Goal: Task Accomplishment & Management: Use online tool/utility

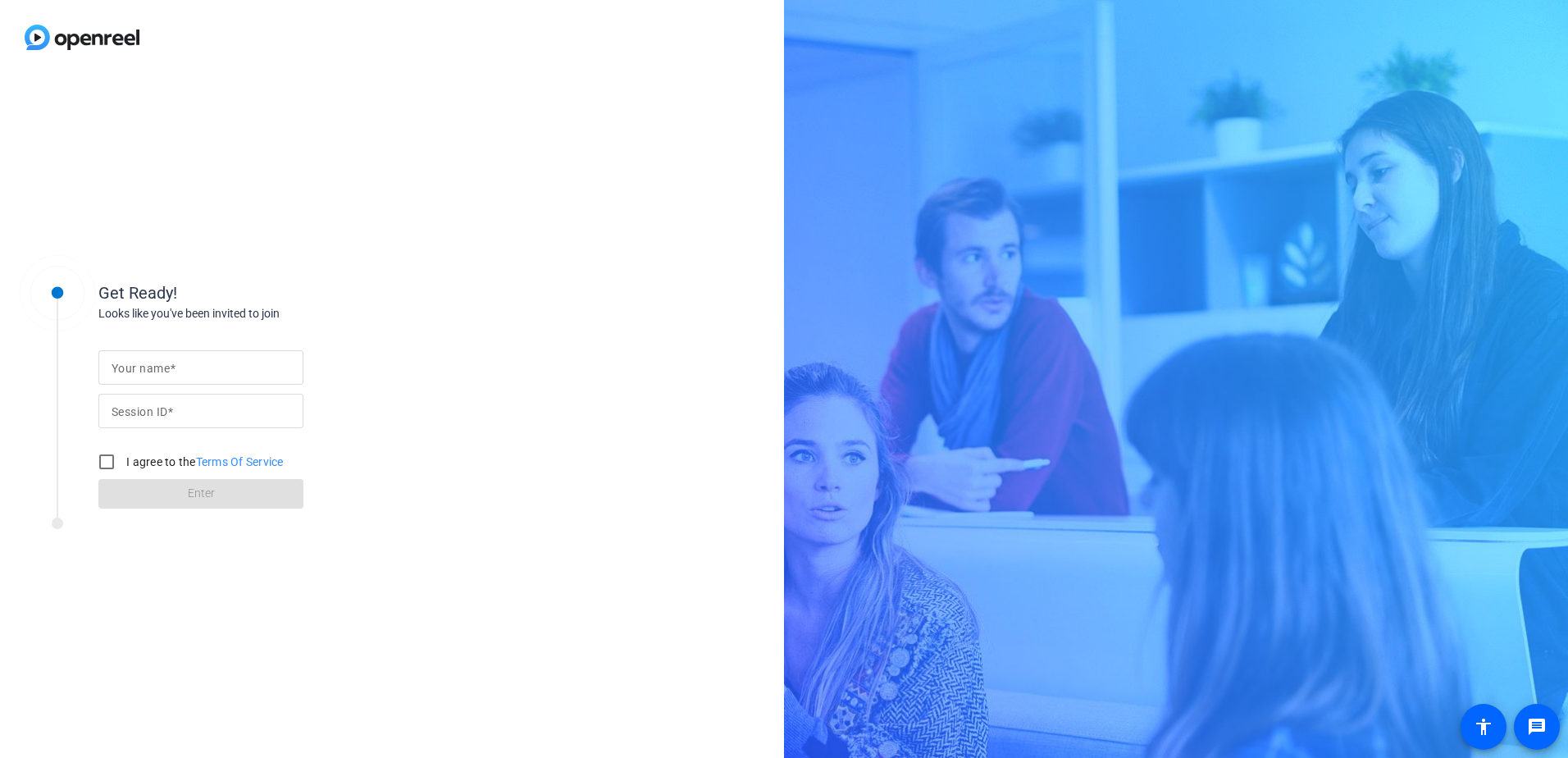
click at [167, 372] on mat-label "Your name" at bounding box center [140, 367] width 58 height 13
click at [167, 372] on input "Your name" at bounding box center [201, 367] width 179 height 20
type input "[PERSON_NAME]"
type input "iPSV"
click at [135, 473] on div "I agree to the Terms Of Service" at bounding box center [187, 461] width 194 height 32
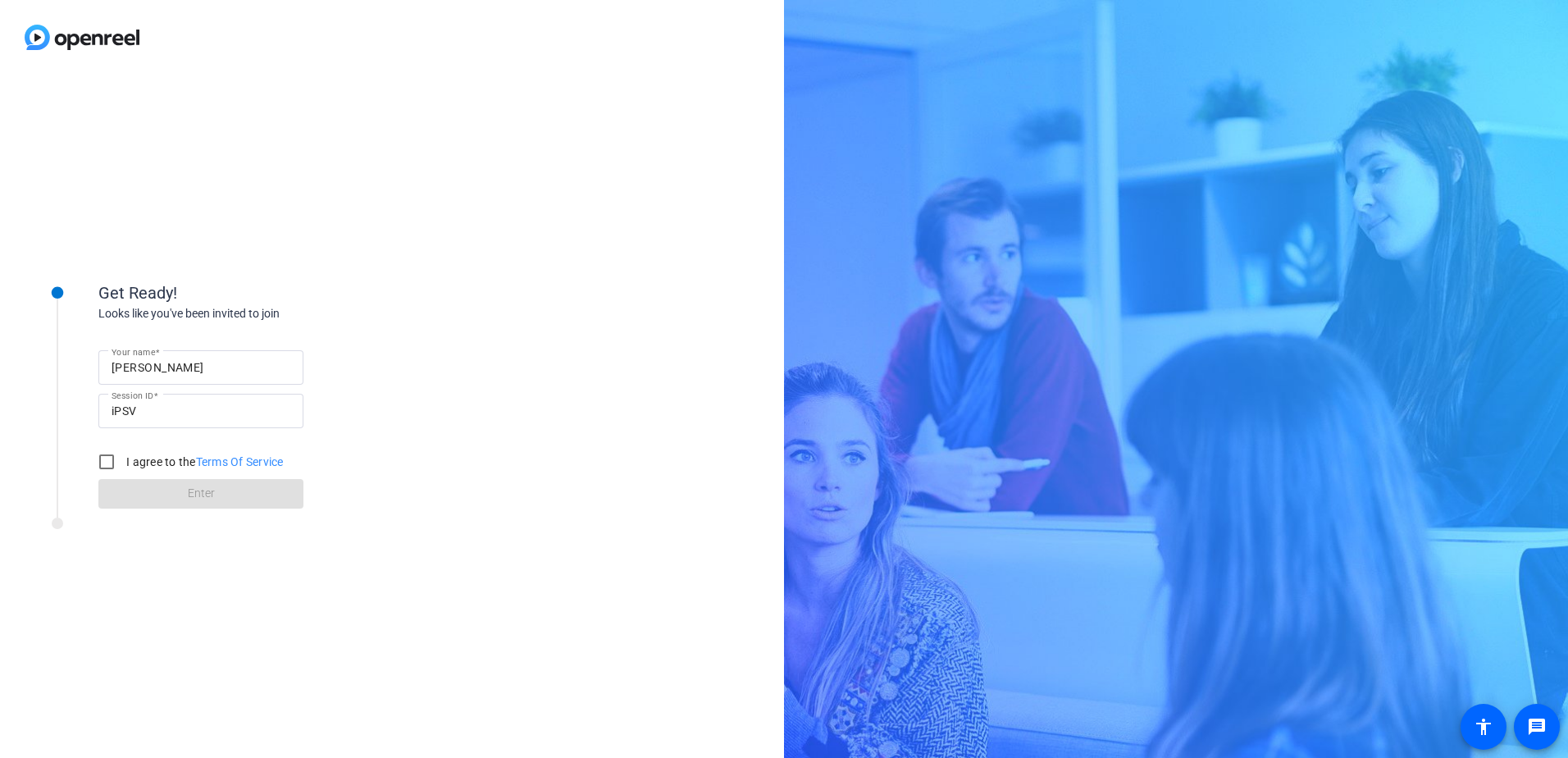
click at [133, 460] on label "I agree to the Terms Of Service" at bounding box center [203, 462] width 160 height 17
click at [123, 460] on input "I agree to the Terms Of Service" at bounding box center [106, 461] width 32 height 32
checkbox input "true"
click at [142, 493] on span at bounding box center [201, 494] width 205 height 39
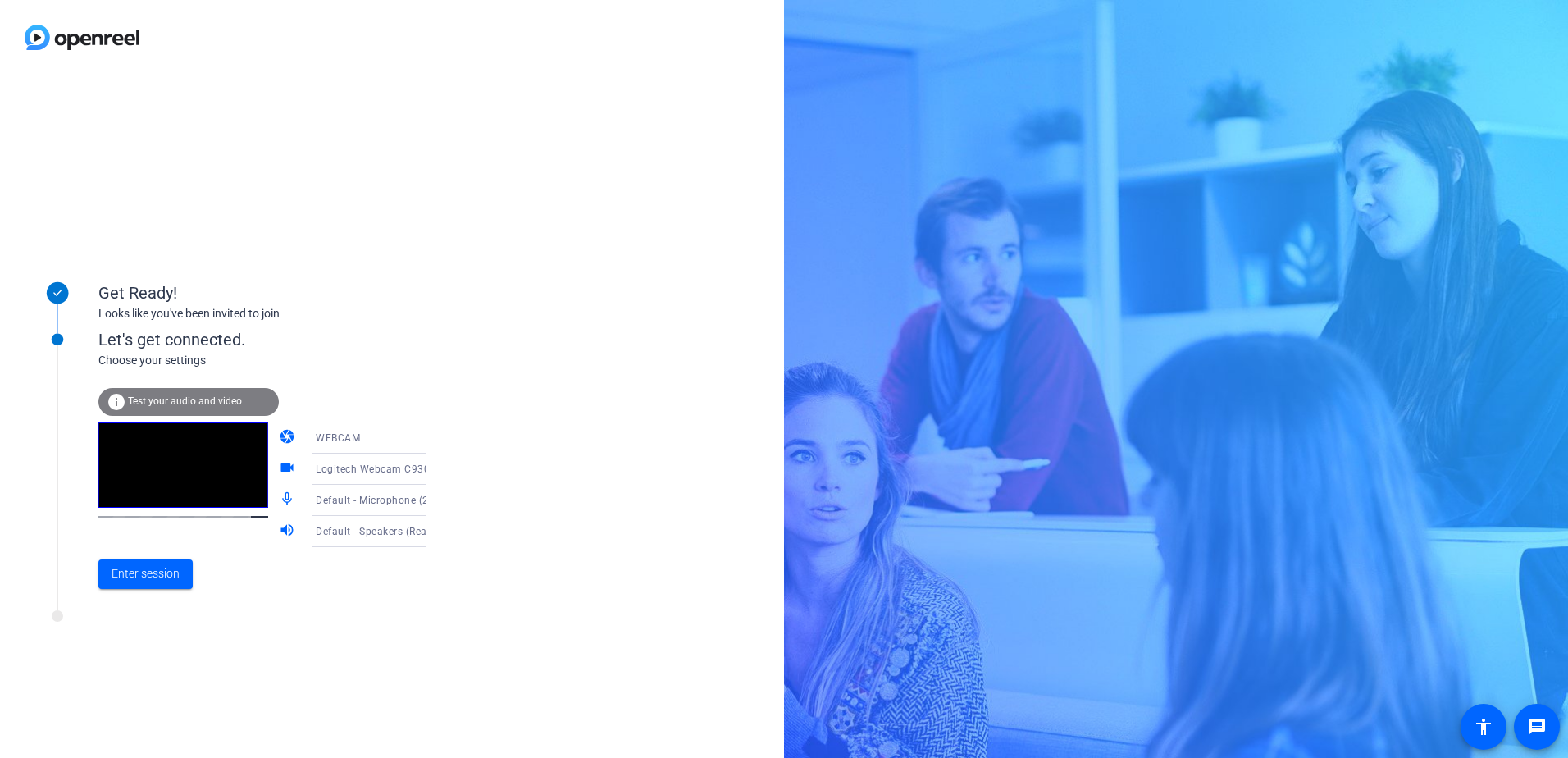
click at [231, 608] on div "Let's get connected. Choose your settings info Test your audio and video camera…" at bounding box center [221, 454] width 410 height 312
click at [179, 404] on span "Test your audio and video" at bounding box center [185, 402] width 114 height 12
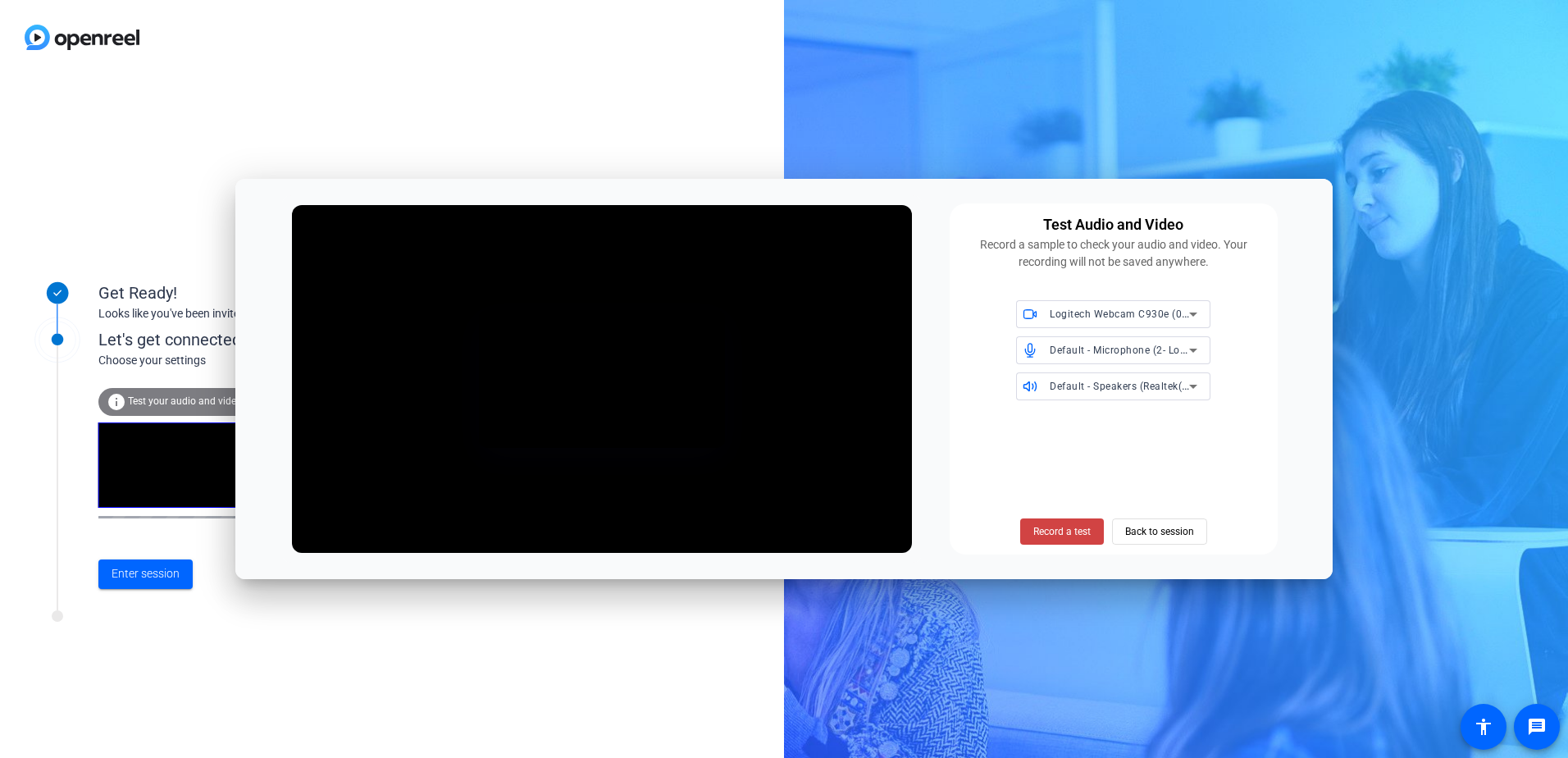
drag, startPoint x: 711, startPoint y: 183, endPoint x: 786, endPoint y: 98, distance: 113.4
click at [786, 98] on body "Accessibility Screen-Reader Guide, Feedback, and Issue Reporting | New window G…" at bounding box center [784, 379] width 1568 height 758
click at [1060, 532] on span "Record a test" at bounding box center [1062, 531] width 57 height 15
click at [1046, 534] on span "Stop Testing (4s)" at bounding box center [1062, 531] width 75 height 15
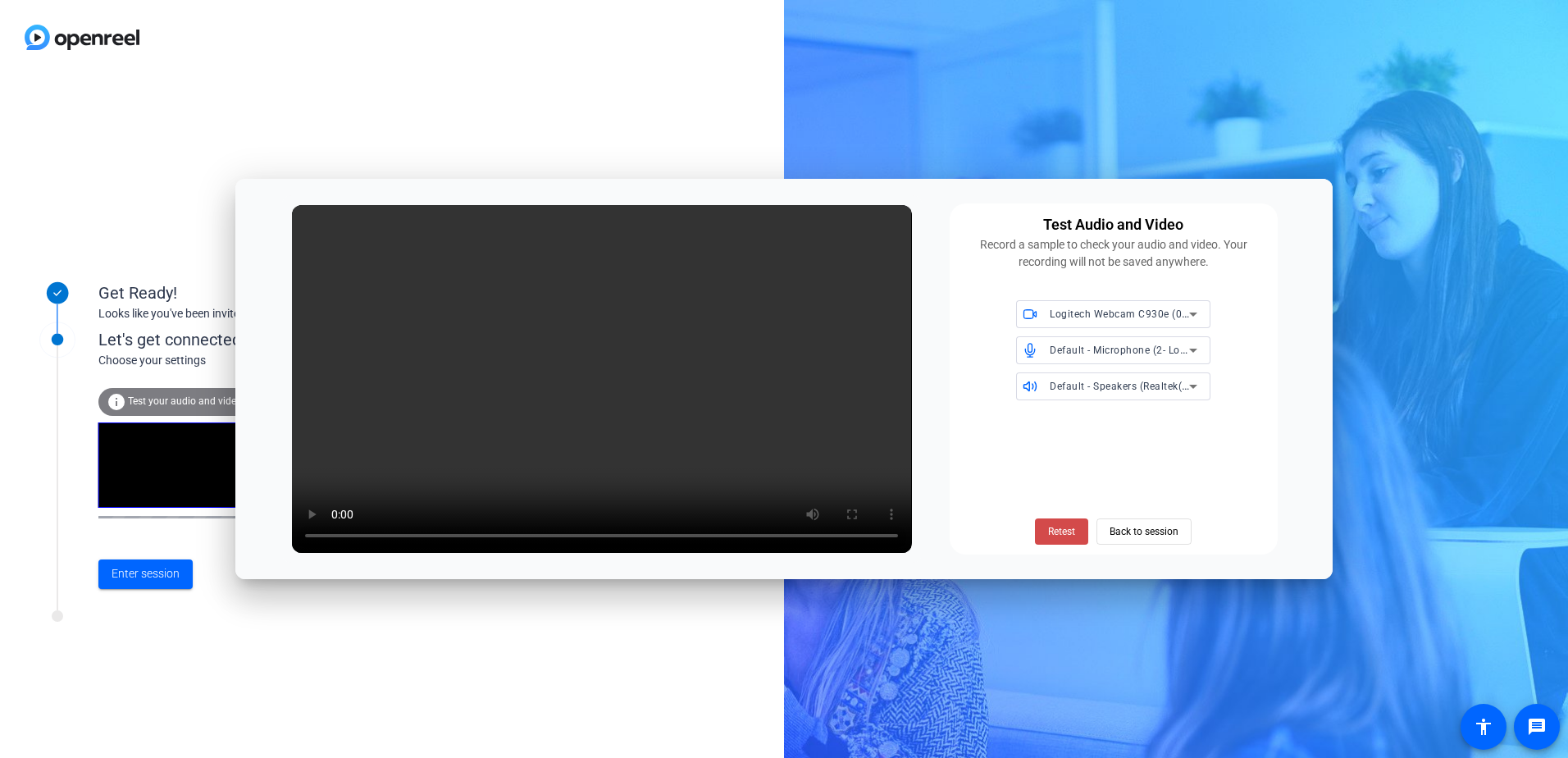
click at [1057, 538] on span "Retest" at bounding box center [1061, 531] width 27 height 15
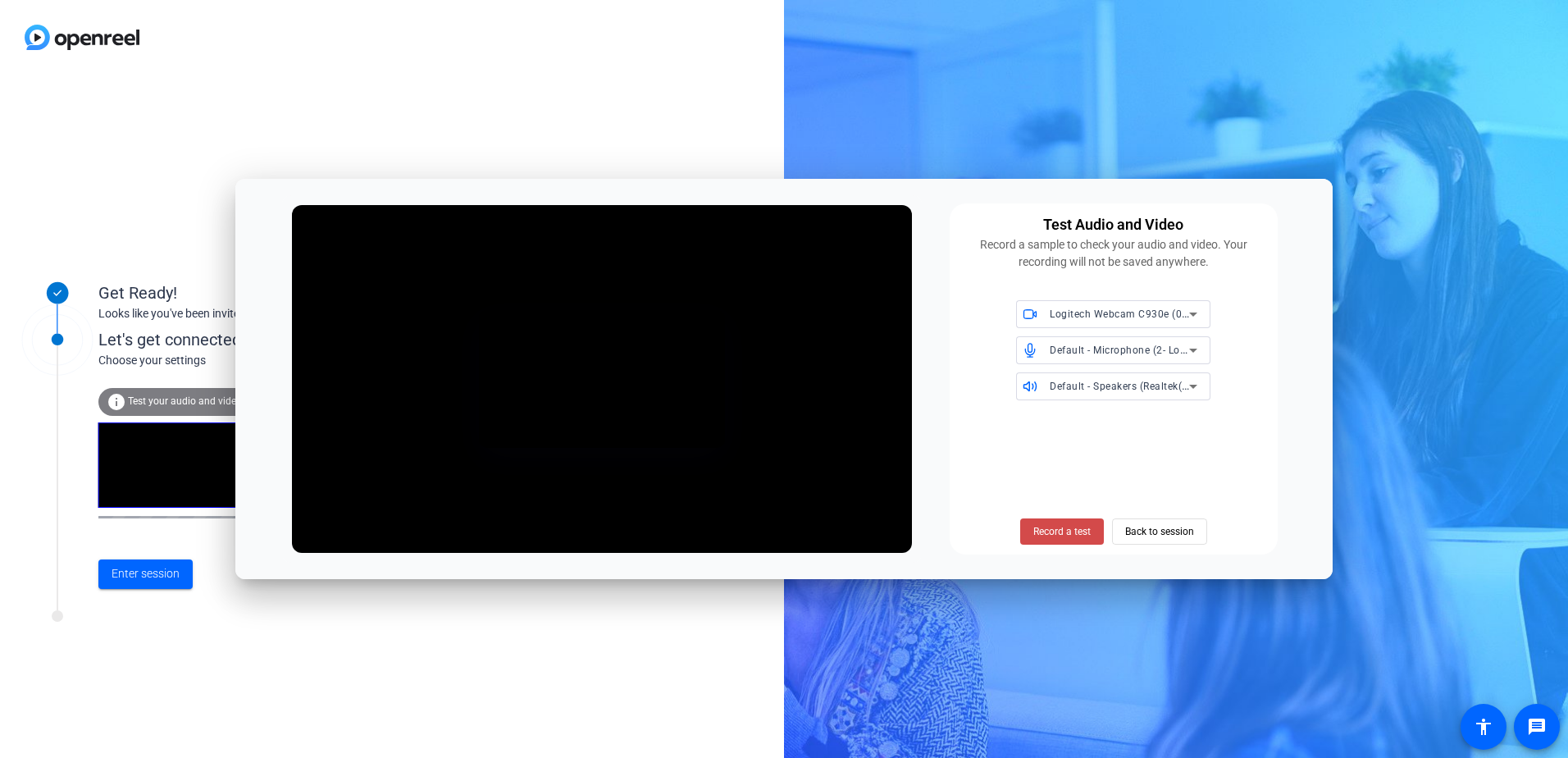
click at [1070, 536] on span "Record a test" at bounding box center [1062, 531] width 57 height 15
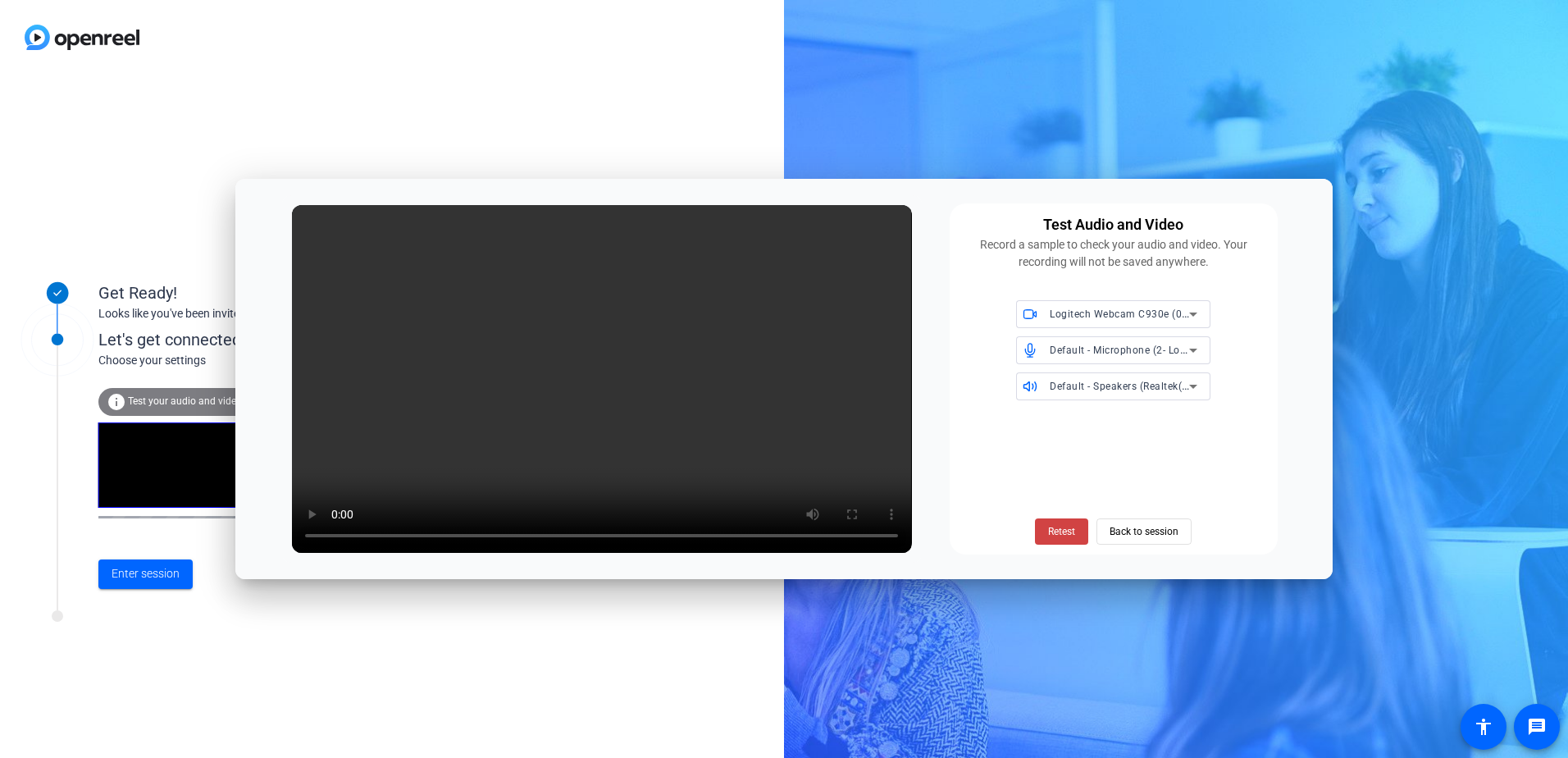
click at [943, 501] on div "Test Audio and Video Record a sample to check your audio and video. Your record…" at bounding box center [784, 379] width 1098 height 401
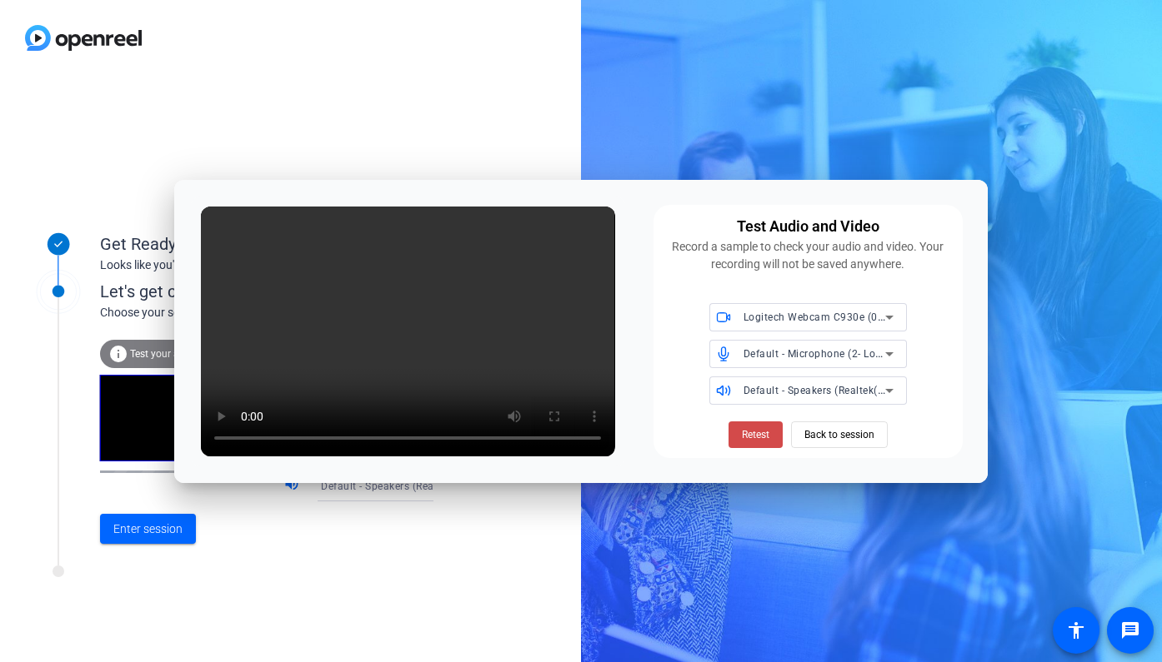
click at [752, 438] on span "Retest" at bounding box center [755, 434] width 27 height 15
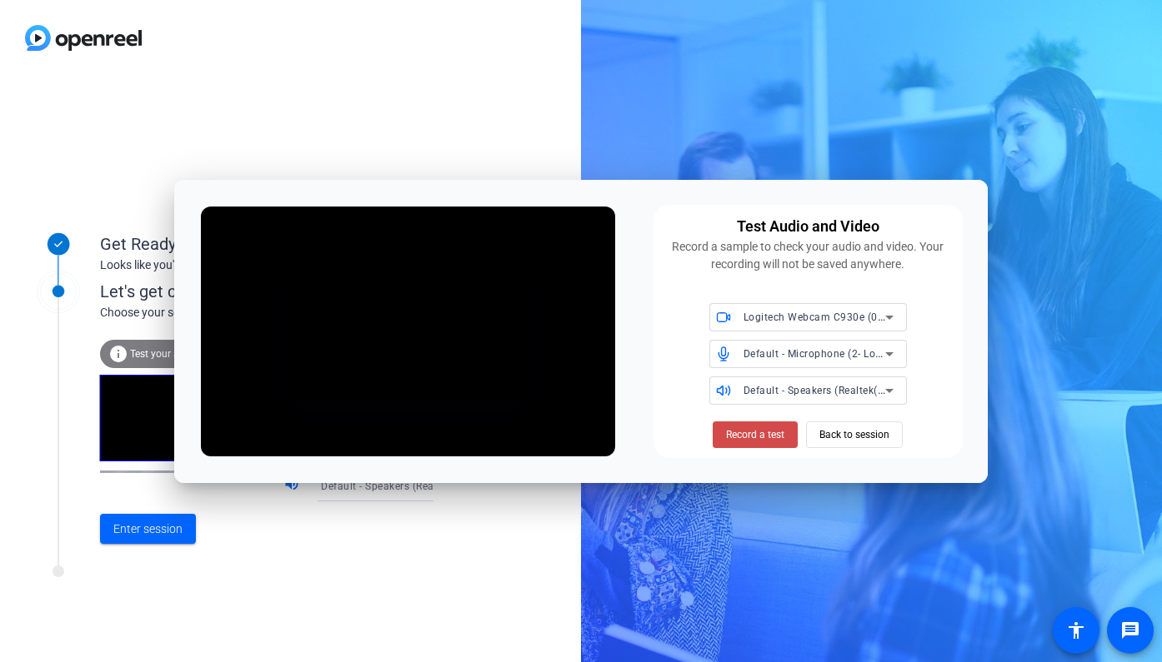
click at [741, 432] on span "Record a test" at bounding box center [755, 434] width 58 height 15
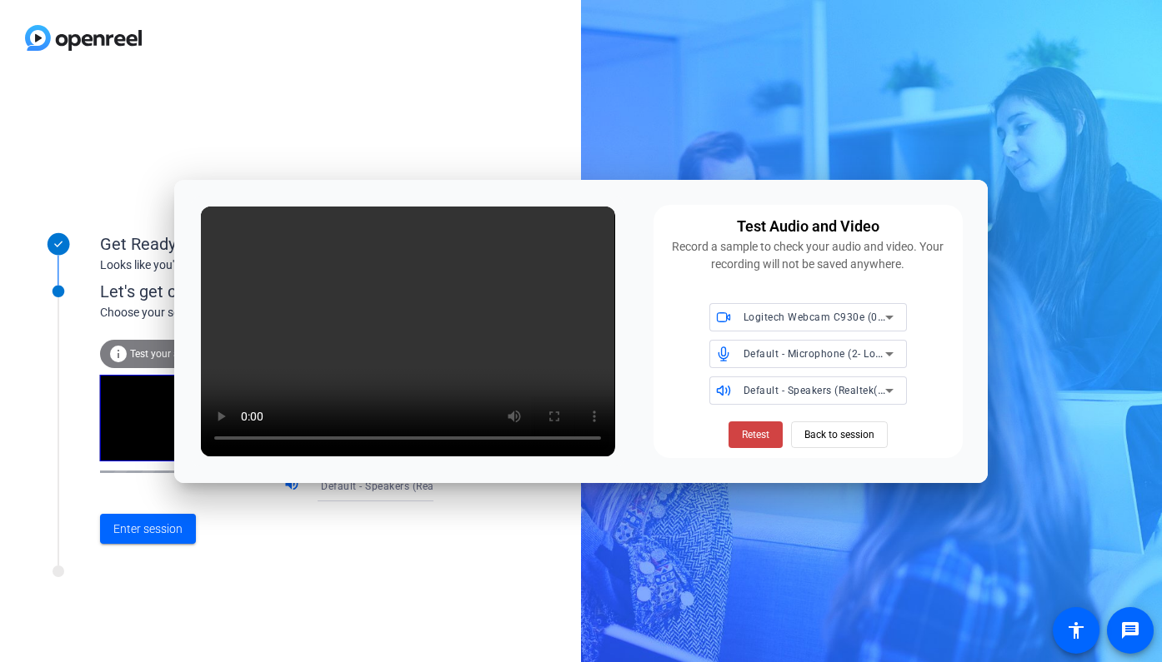
click at [675, 241] on div "Record a sample to check your audio and video. Your recording will not be saved…" at bounding box center [807, 255] width 289 height 35
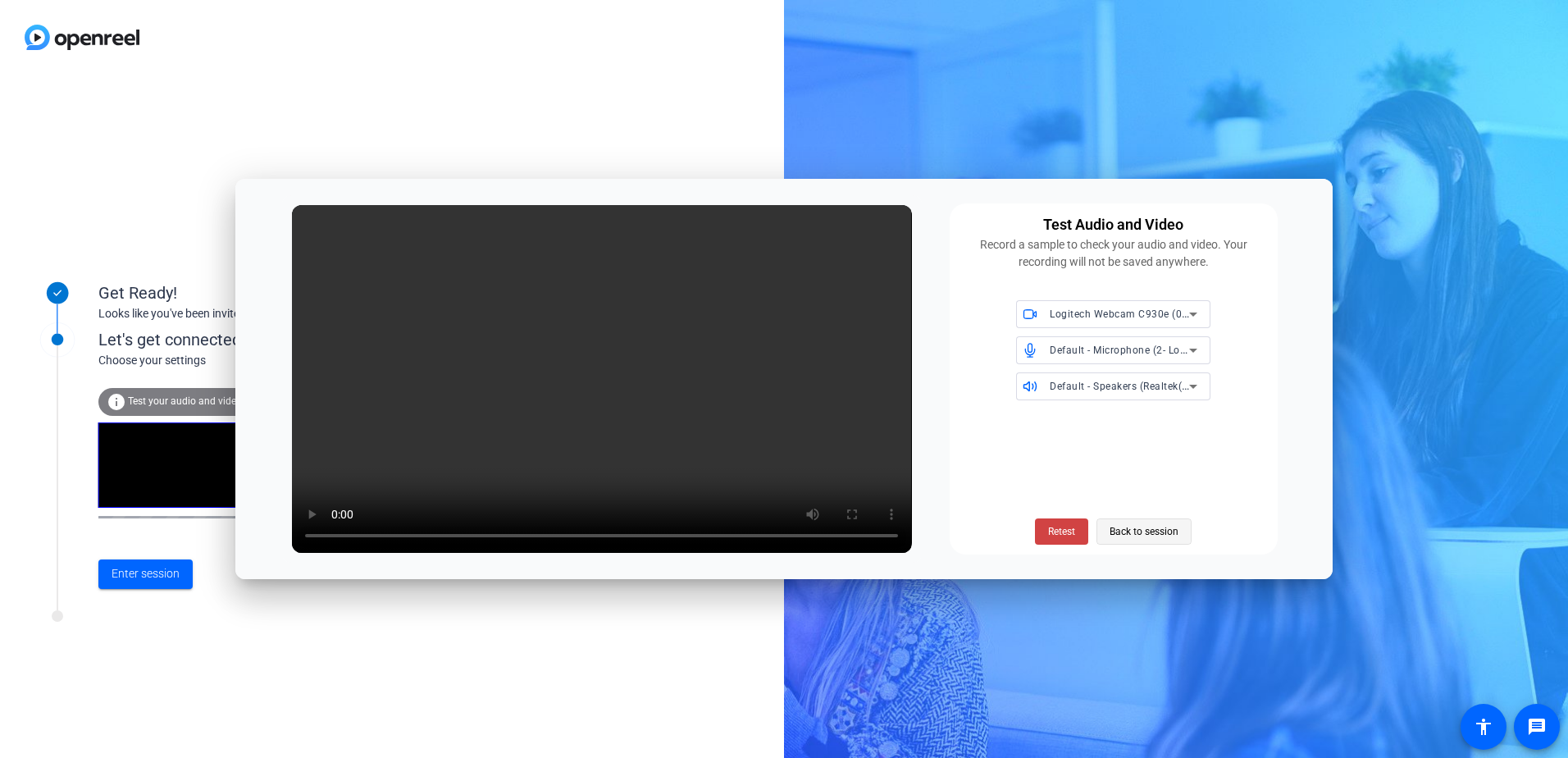
click at [1160, 538] on span "Back to session" at bounding box center [1144, 532] width 69 height 32
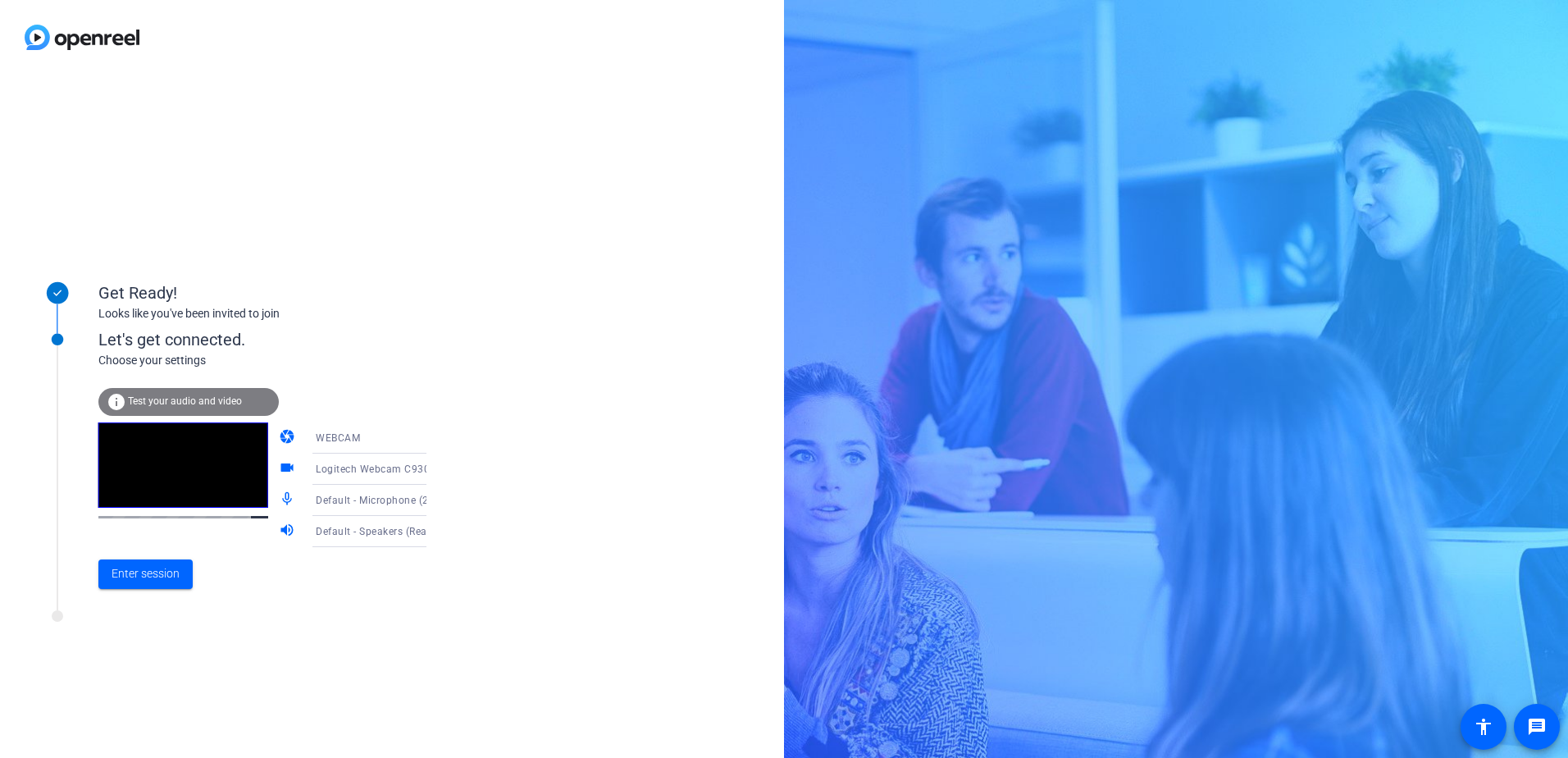
click at [179, 399] on span "Test your audio and video" at bounding box center [185, 402] width 114 height 12
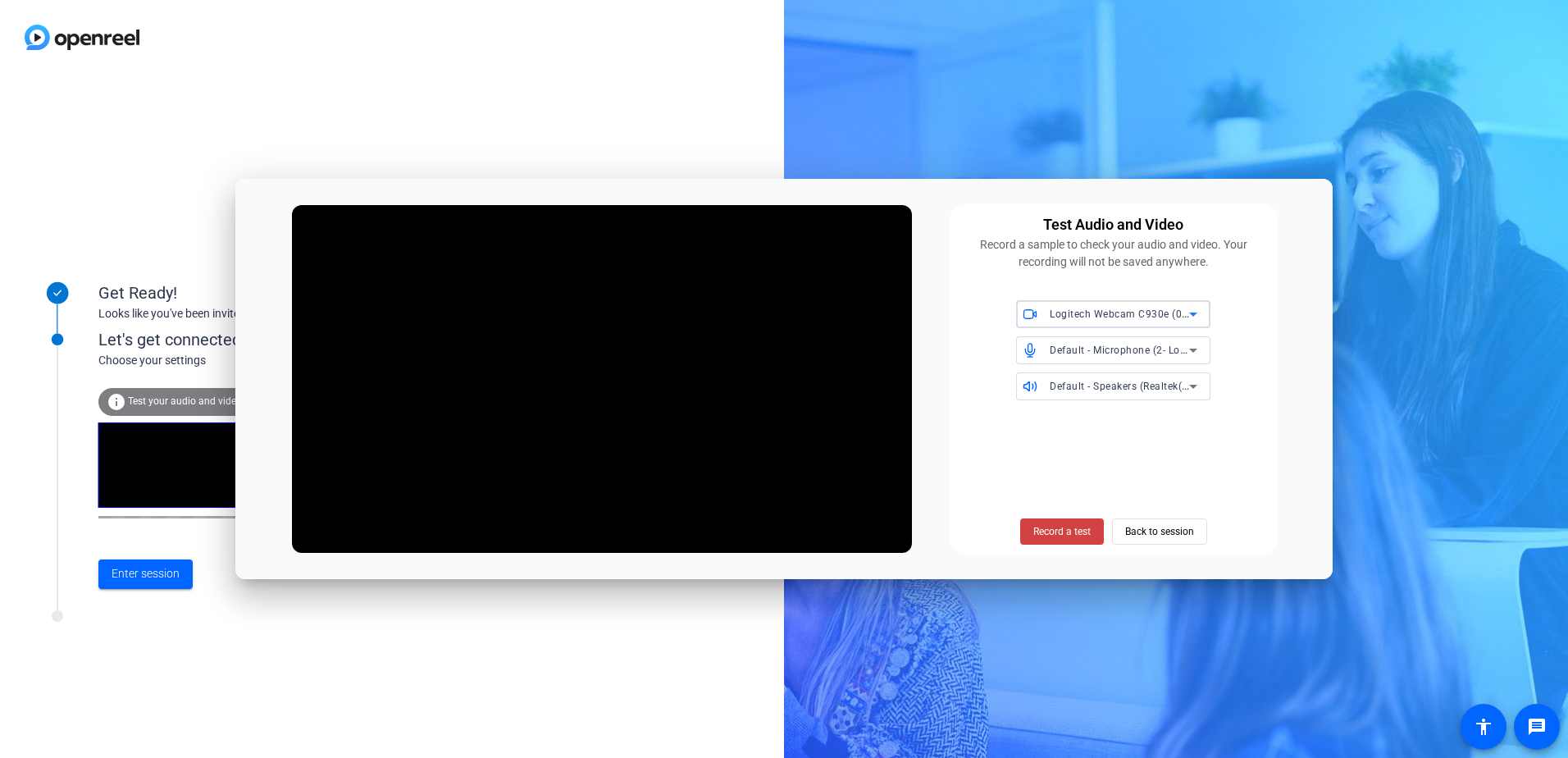
click at [1390, 238] on div "Get Ready! Looks like you've been invited to join Let's get connected. Choose y…" at bounding box center [784, 379] width 1568 height 758
click at [217, 642] on div "Get Ready! Looks like you've been invited to join Let's get connected. Choose y…" at bounding box center [392, 416] width 784 height 683
click at [169, 571] on span "Enter session" at bounding box center [145, 573] width 68 height 17
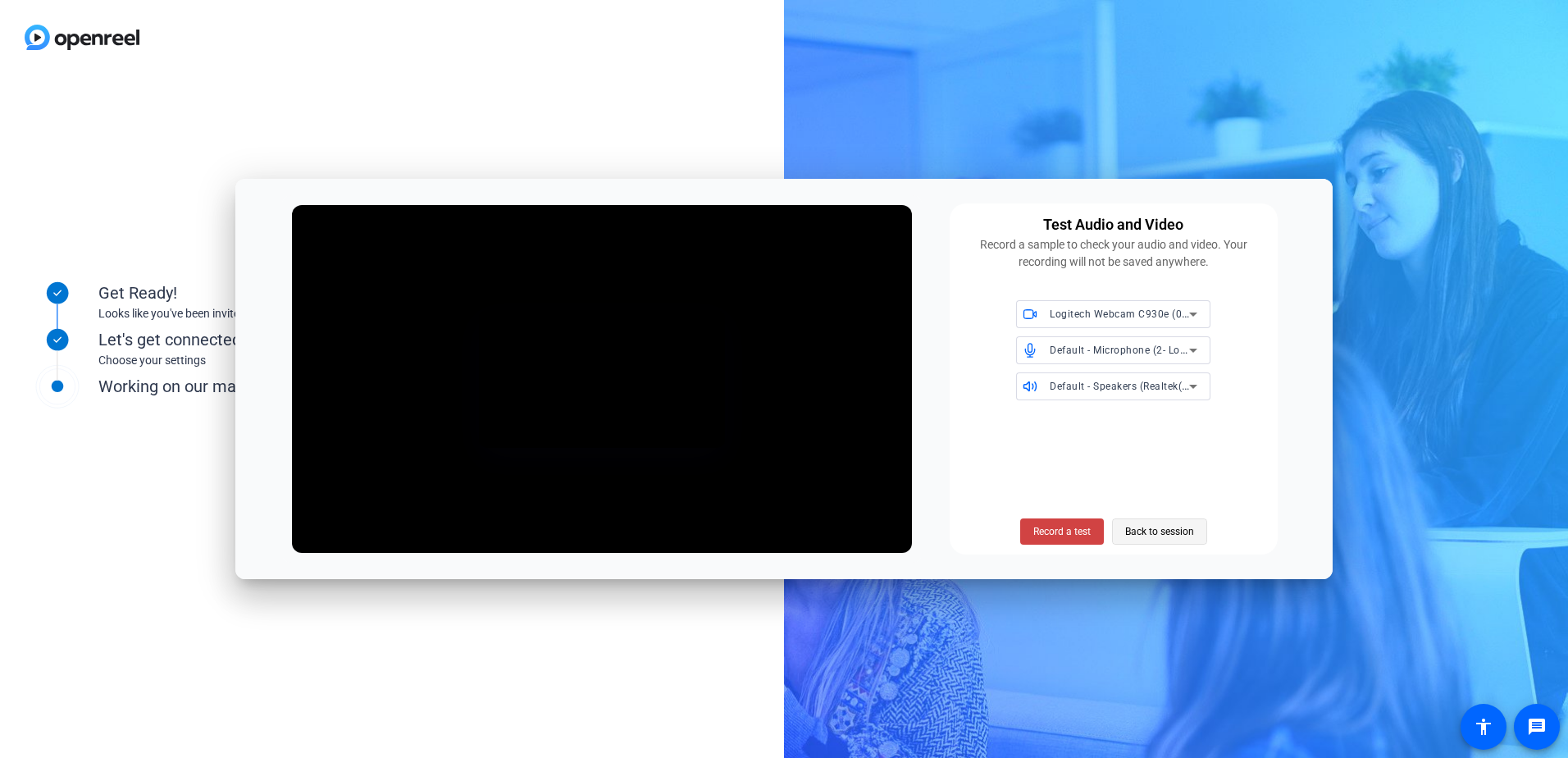
click at [1186, 524] on span "Back to session" at bounding box center [1160, 532] width 69 height 32
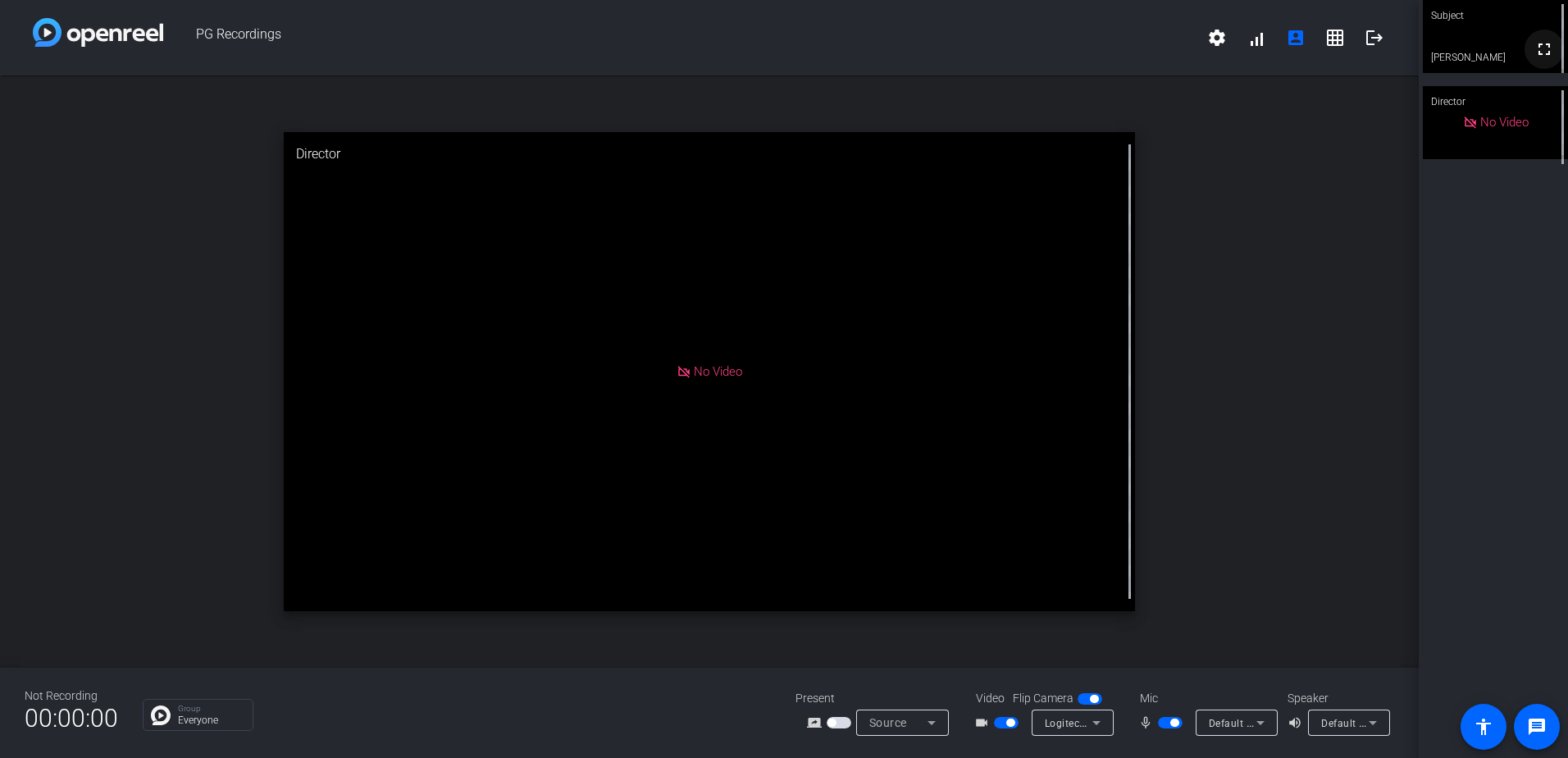
drag, startPoint x: 1537, startPoint y: 51, endPoint x: 1394, endPoint y: 376, distance: 355.1
click at [1537, 51] on mat-icon "fullscreen" at bounding box center [1544, 49] width 20 height 20
